Goal: Information Seeking & Learning: Learn about a topic

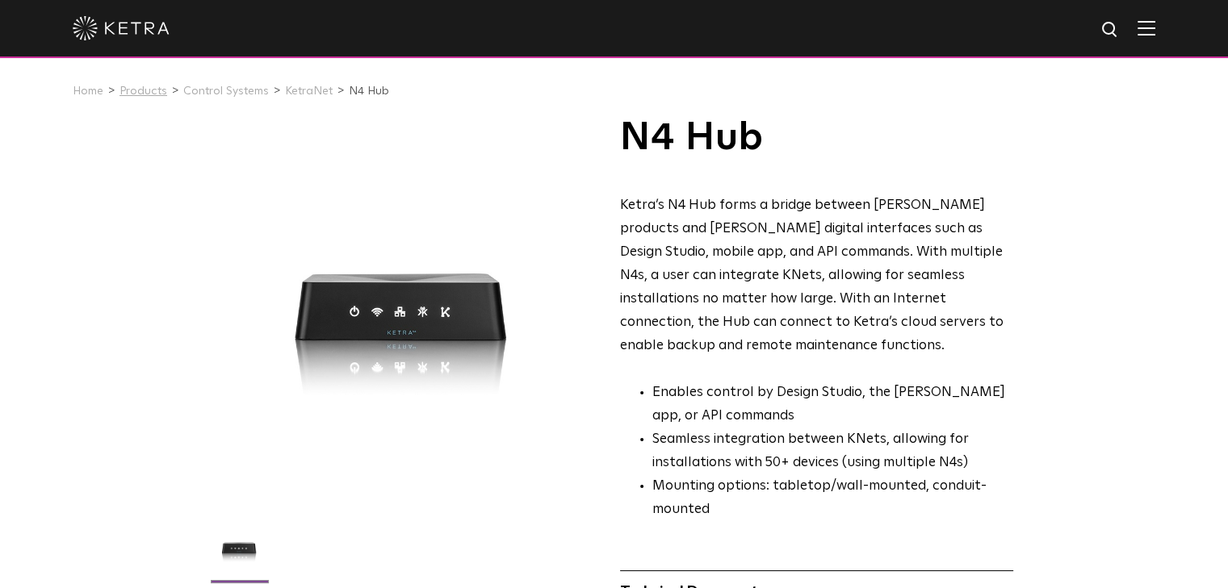
click at [129, 96] on link "Products" at bounding box center [143, 91] width 48 height 11
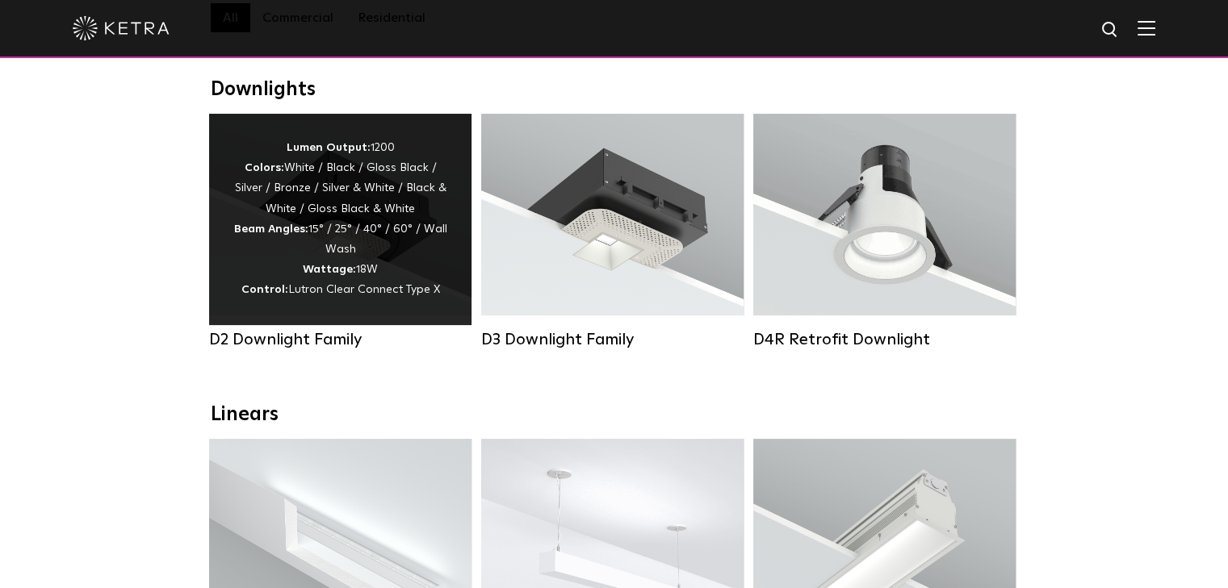
click at [300, 235] on strong "Beam Angles:" at bounding box center [271, 229] width 74 height 11
